Goal: Transaction & Acquisition: Purchase product/service

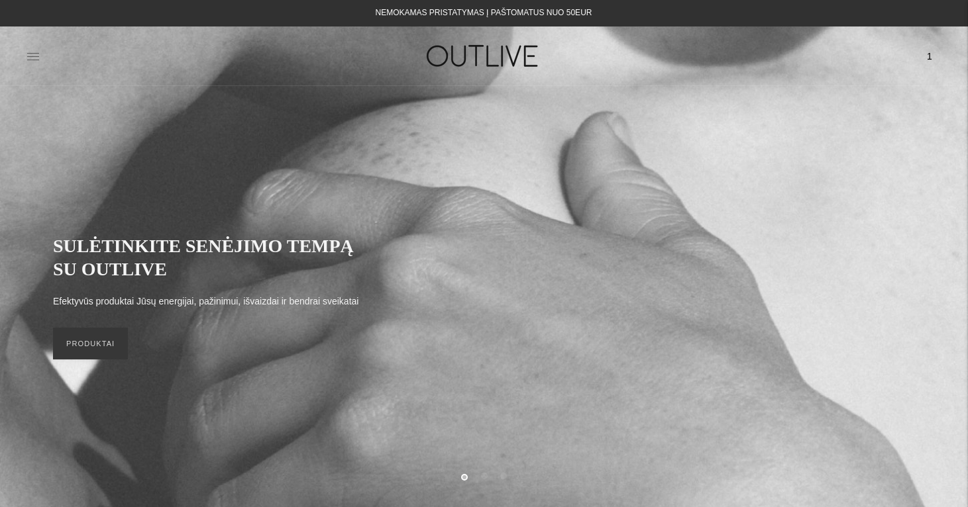
click at [29, 57] on icon at bounding box center [32, 56] width 13 height 13
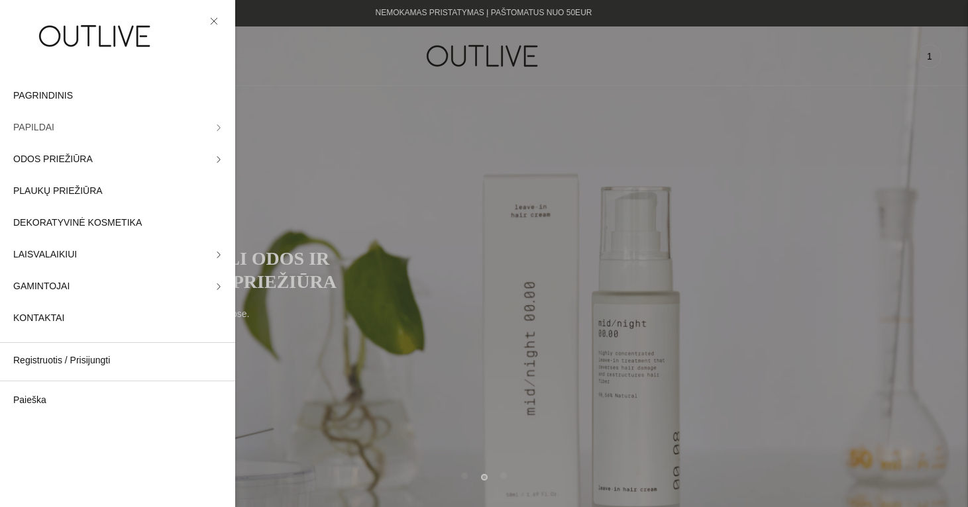
click at [216, 127] on icon at bounding box center [218, 128] width 7 height 7
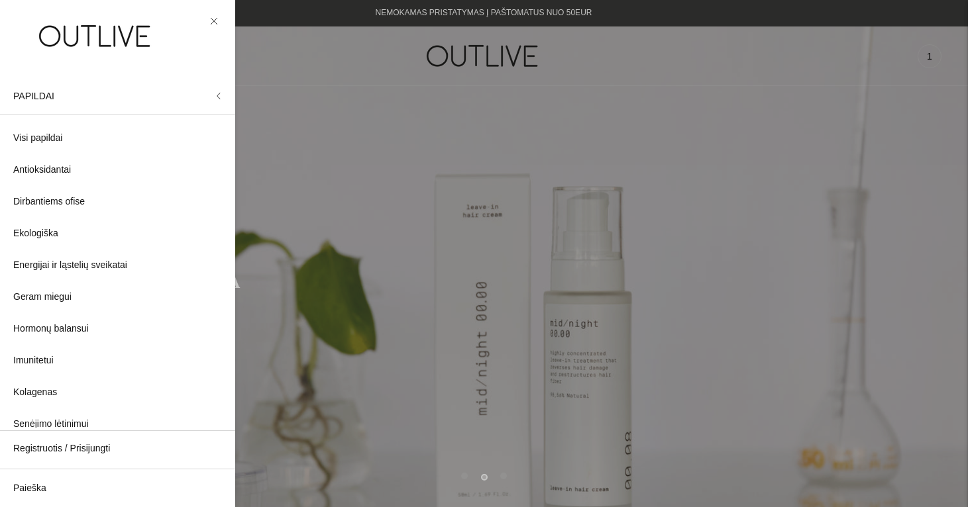
click at [537, 178] on div at bounding box center [484, 253] width 968 height 507
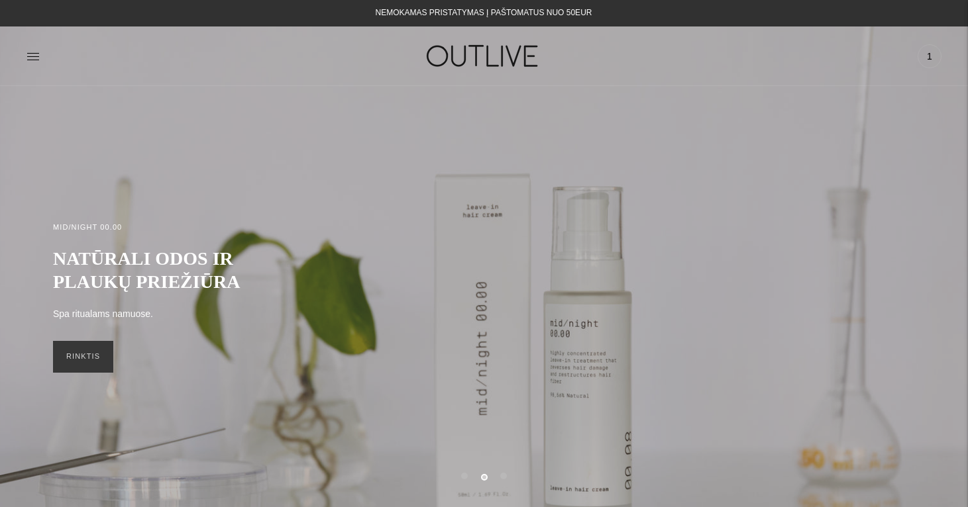
click at [471, 60] on img at bounding box center [484, 56] width 166 height 46
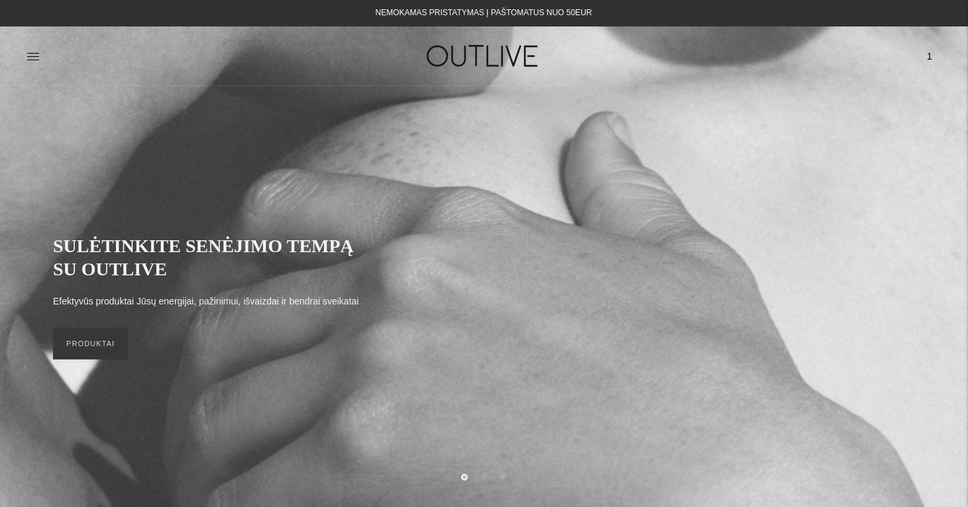
click at [927, 54] on span "1" at bounding box center [929, 56] width 19 height 19
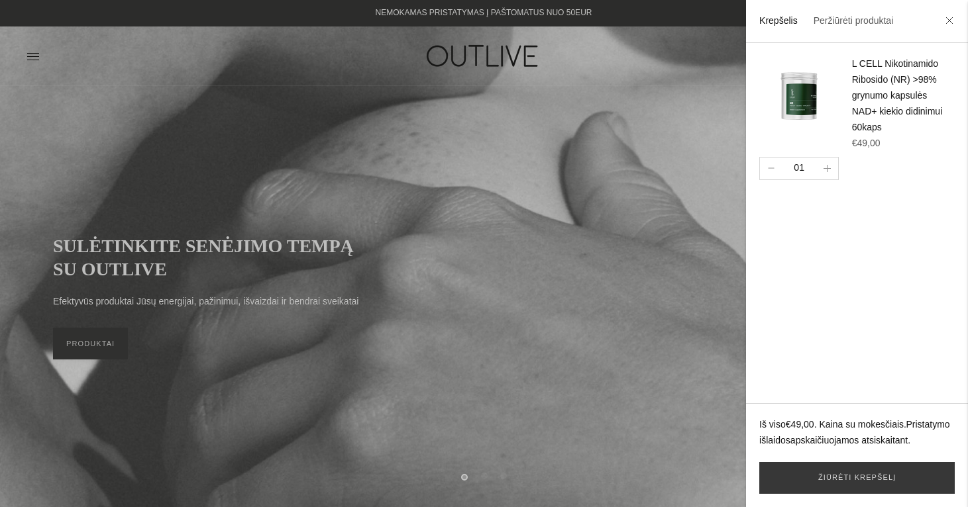
click at [658, 56] on div at bounding box center [484, 253] width 968 height 507
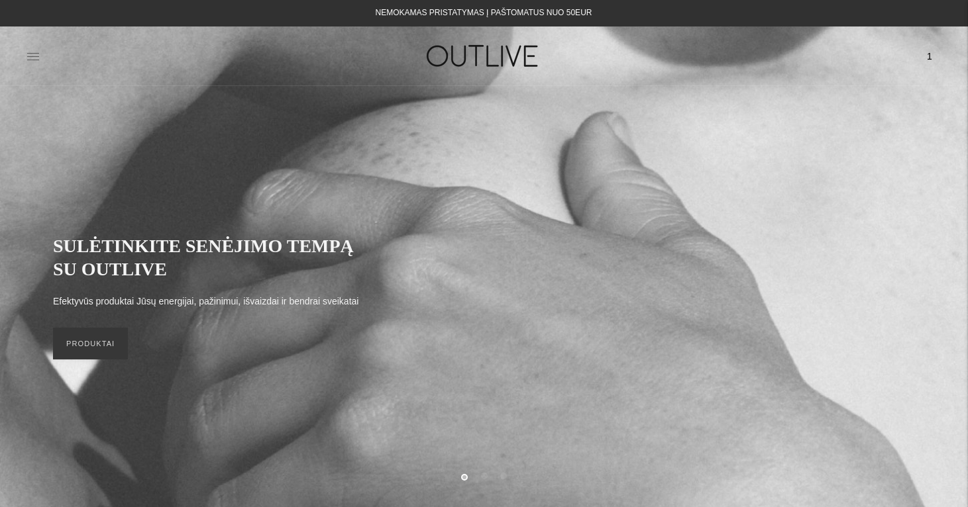
click at [36, 61] on icon at bounding box center [32, 56] width 13 height 13
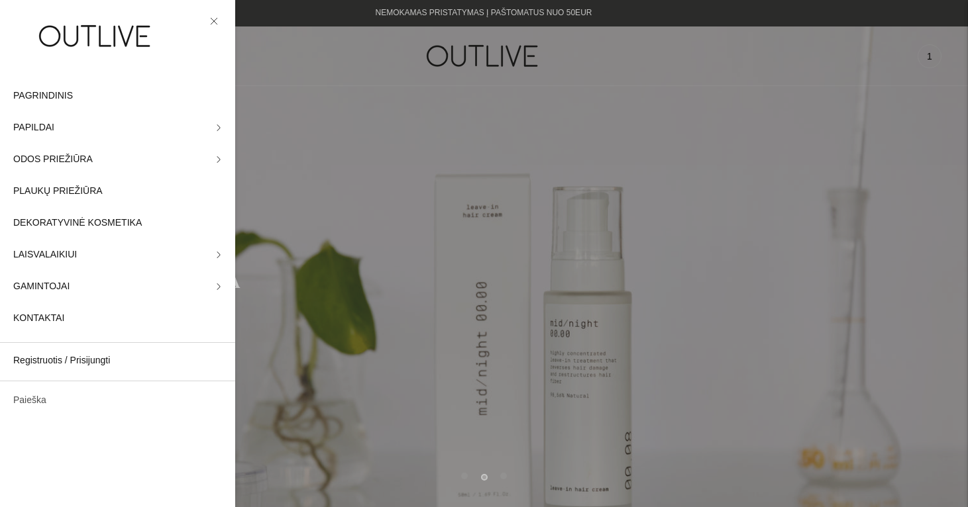
click at [36, 401] on link "Paieška" at bounding box center [117, 401] width 235 height 32
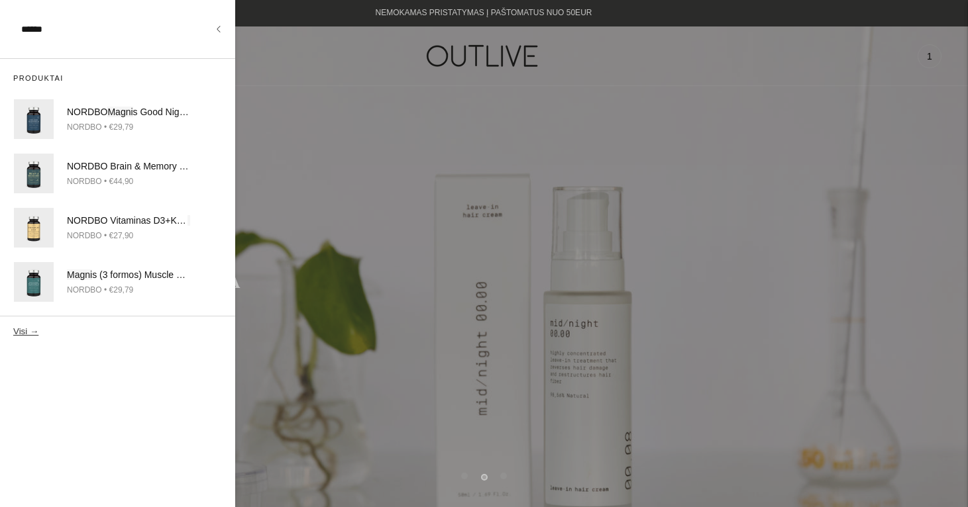
type input "******"
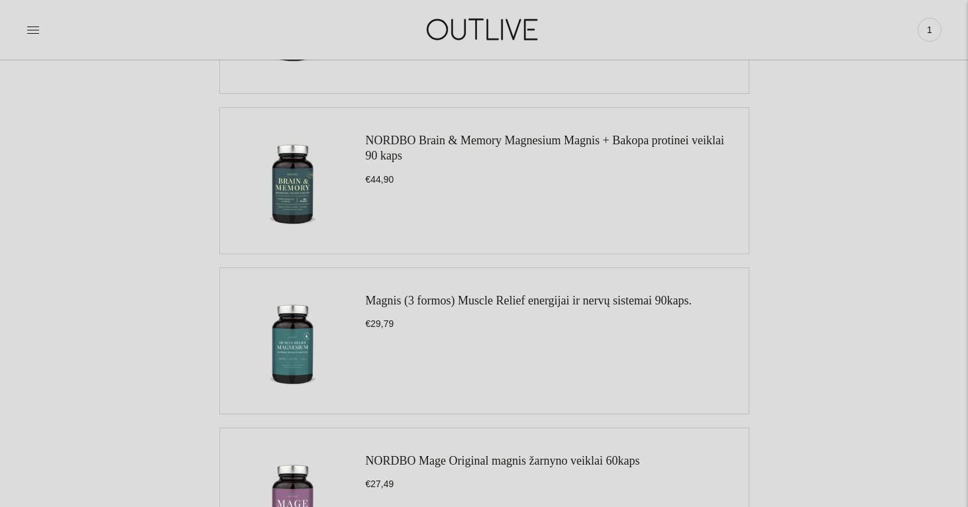
scroll to position [548, 0]
